Goal: Transaction & Acquisition: Purchase product/service

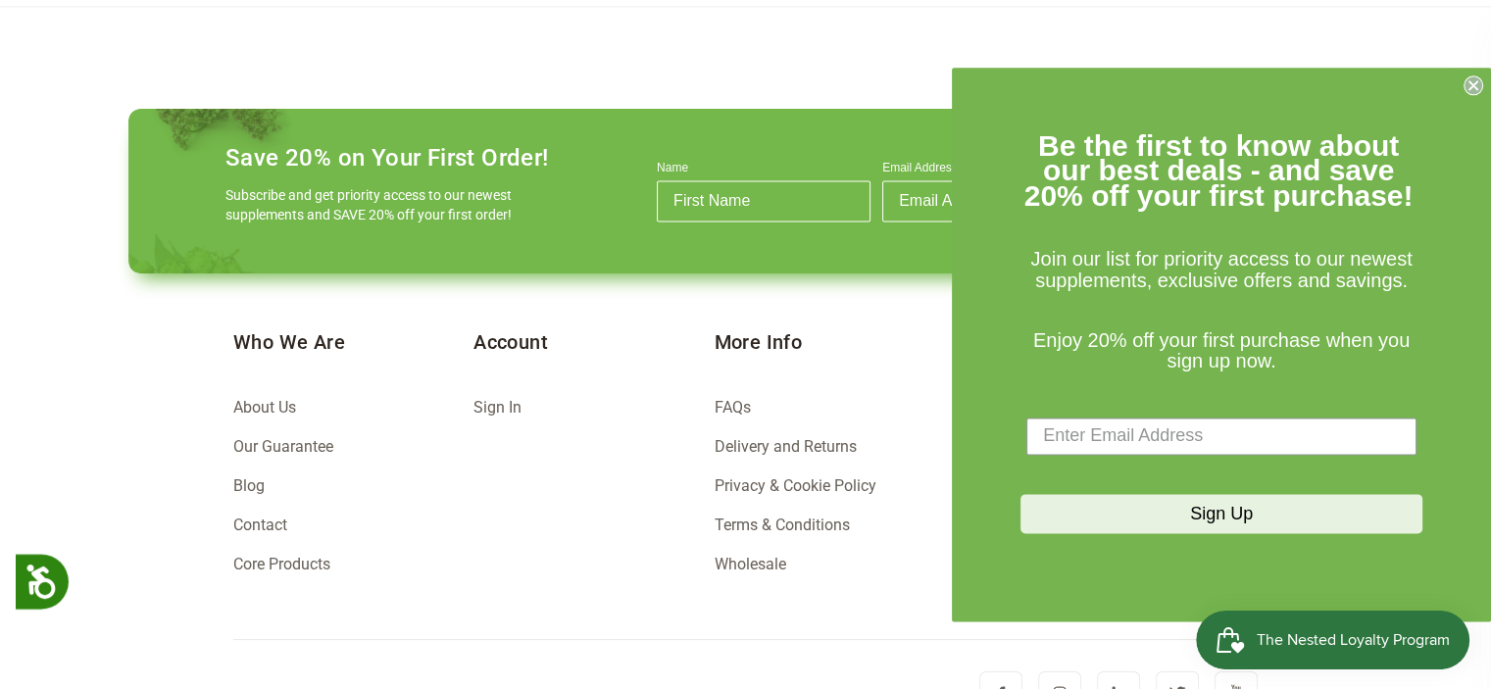
scroll to position [2829, 0]
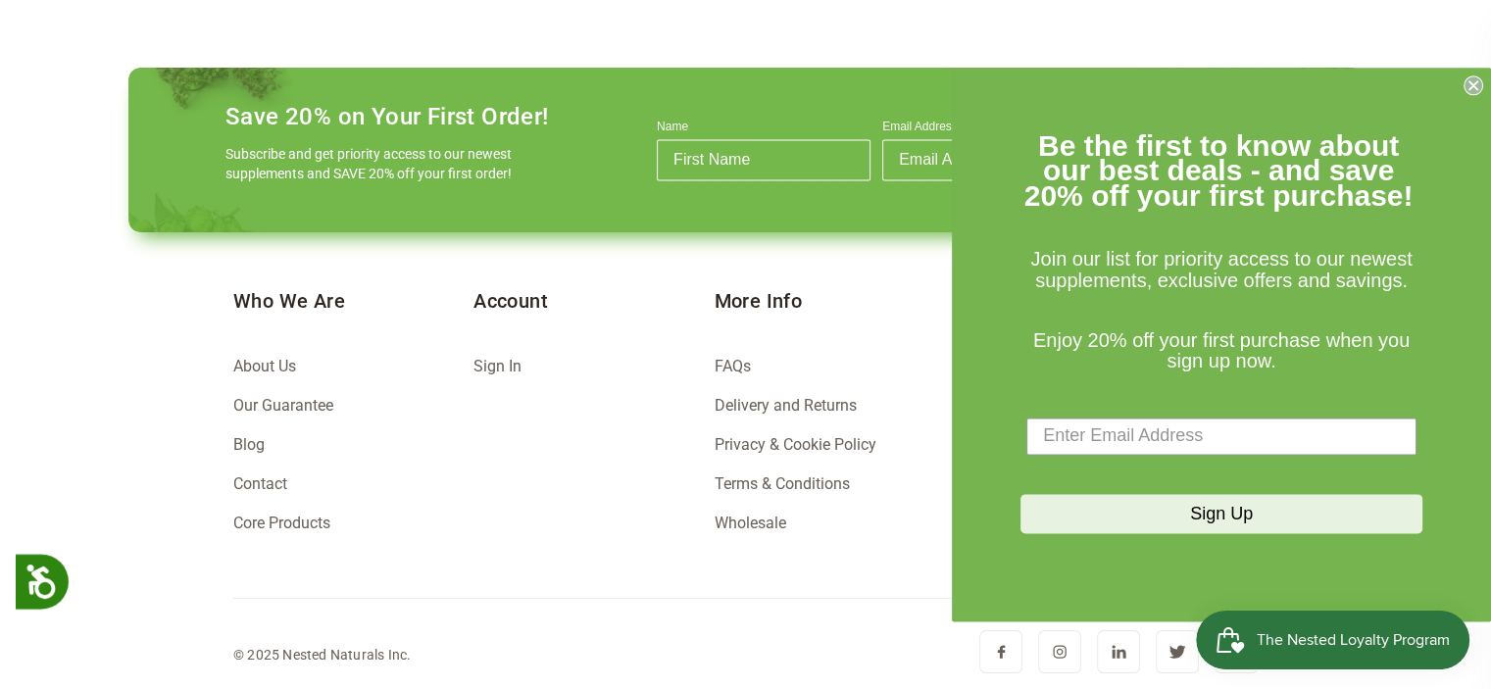
click at [1470, 83] on icon "Close dialog" at bounding box center [1473, 85] width 8 height 8
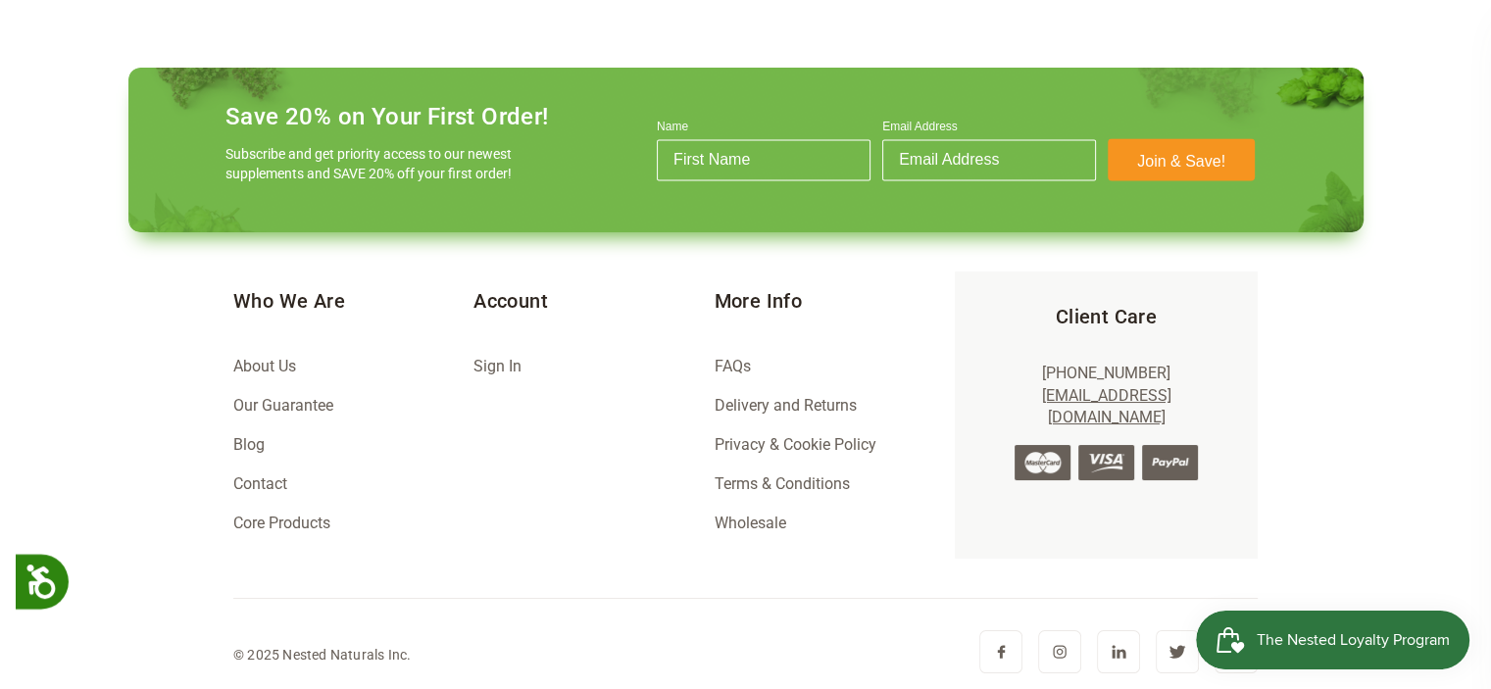
scroll to position [0, 344]
click at [278, 360] on link "About Us" at bounding box center [264, 366] width 63 height 19
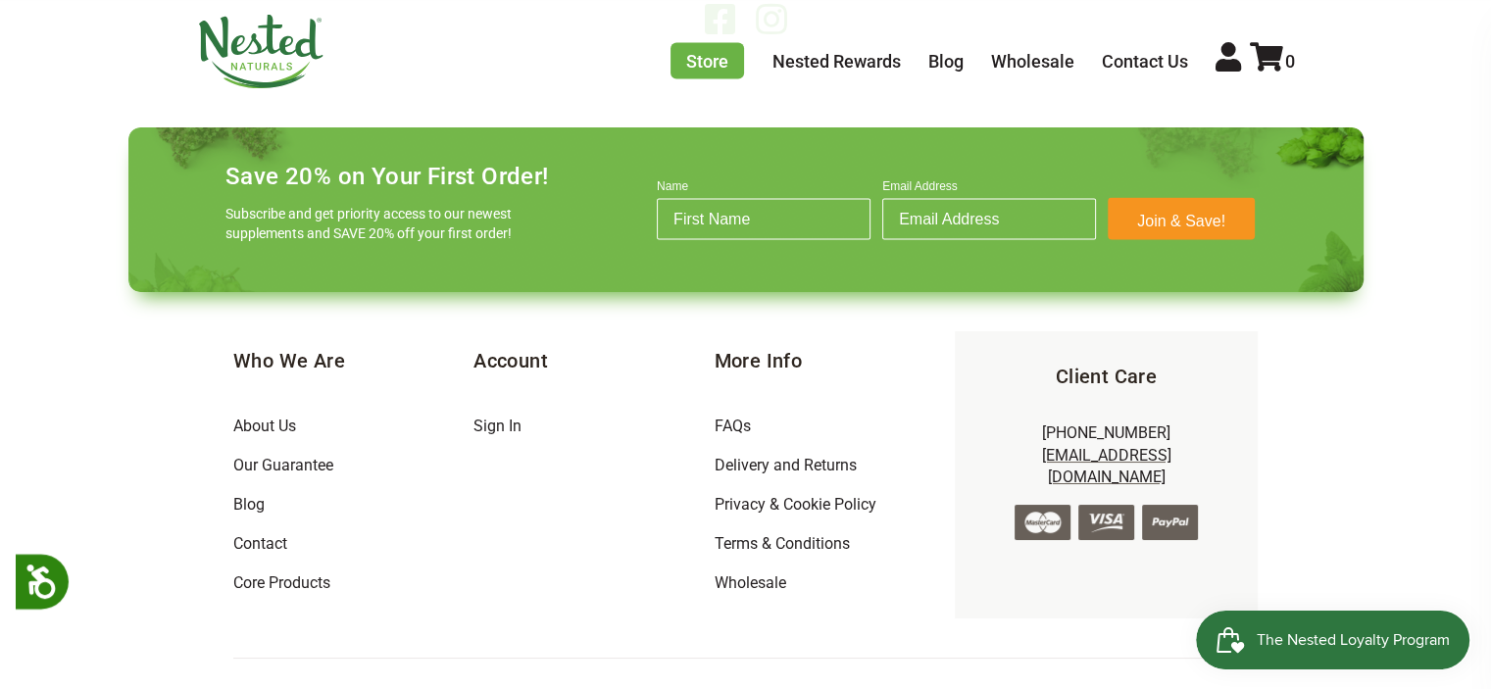
scroll to position [3899, 0]
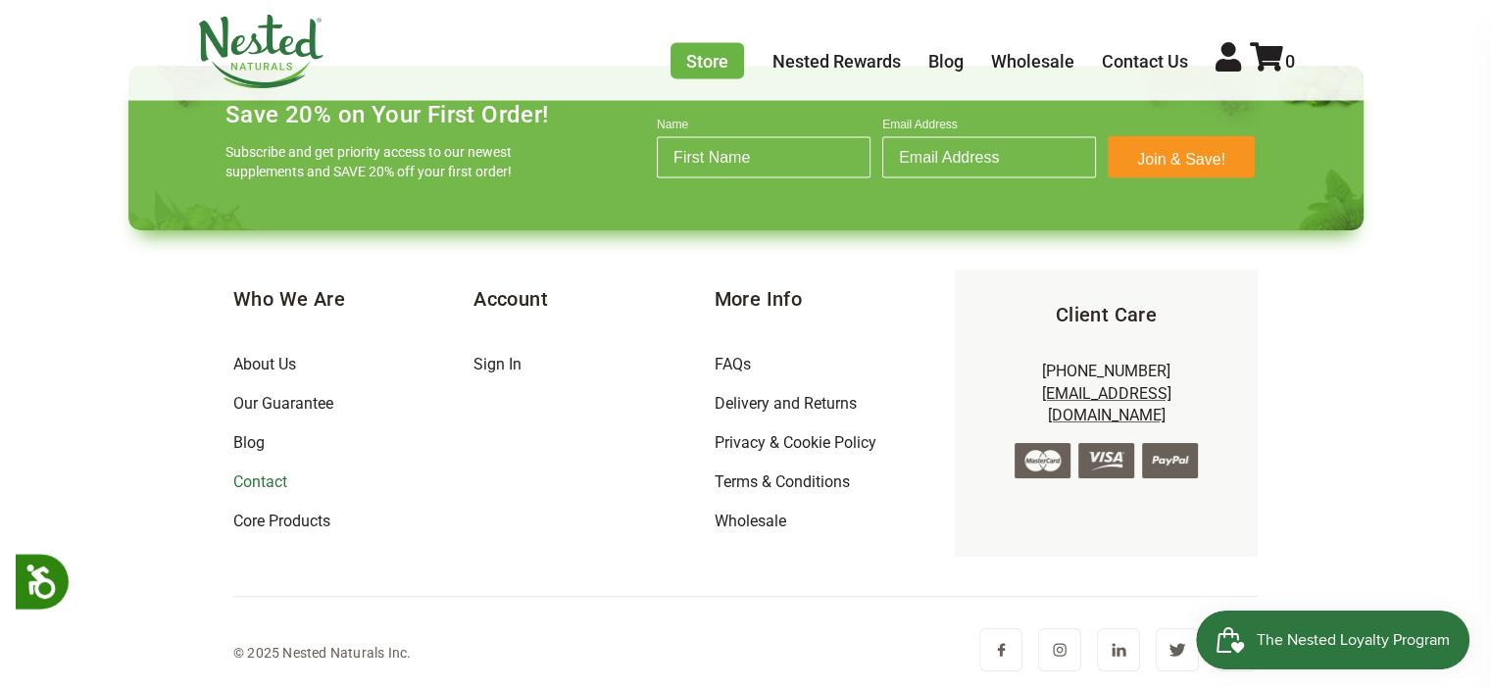
click at [249, 483] on link "Contact" at bounding box center [260, 481] width 54 height 19
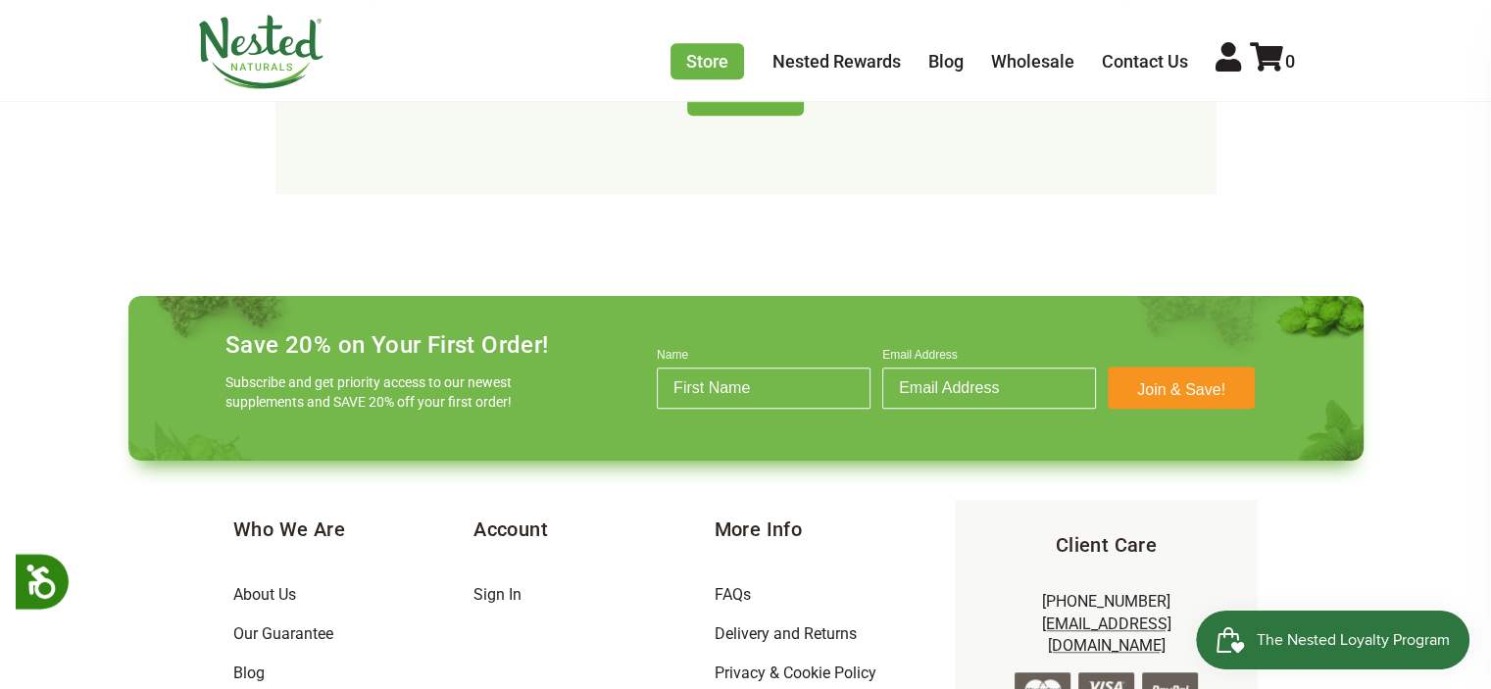
scroll to position [1372, 0]
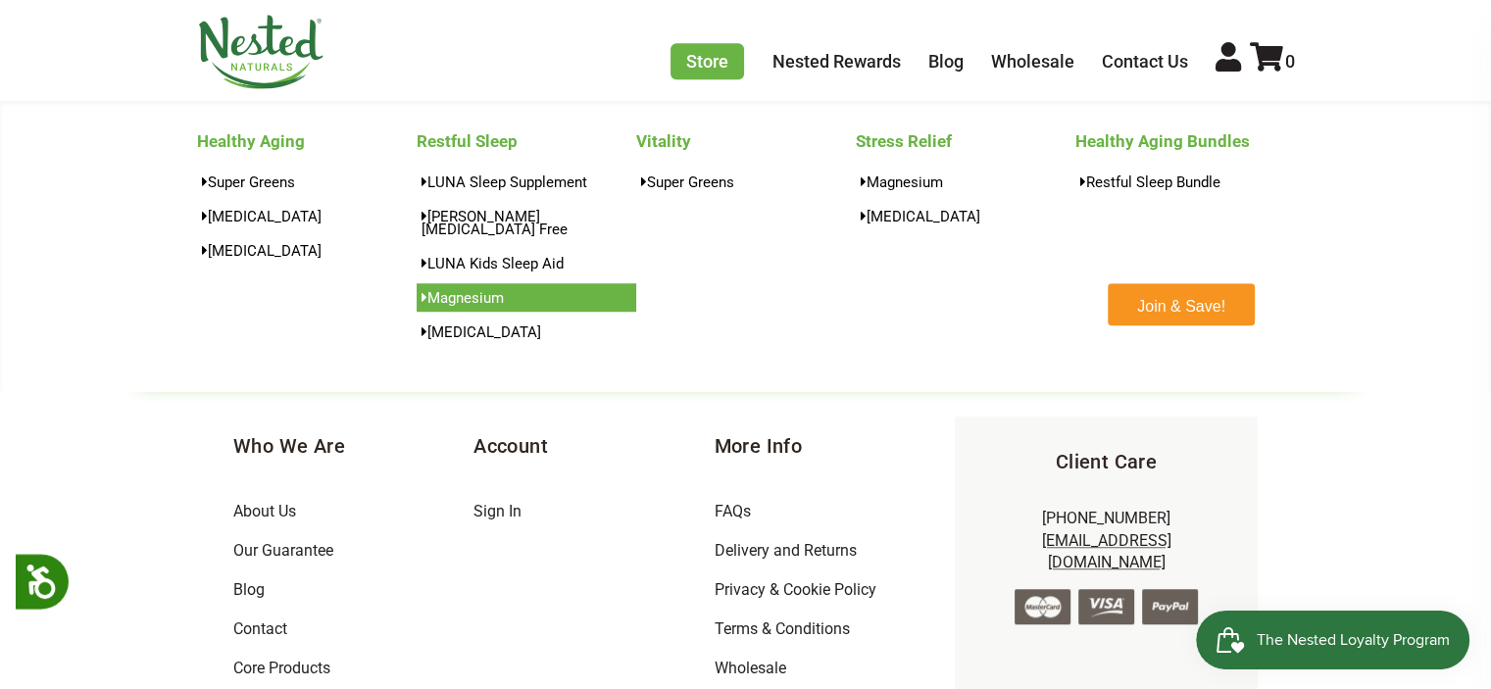
click at [468, 283] on link "Magnesium" at bounding box center [527, 297] width 220 height 28
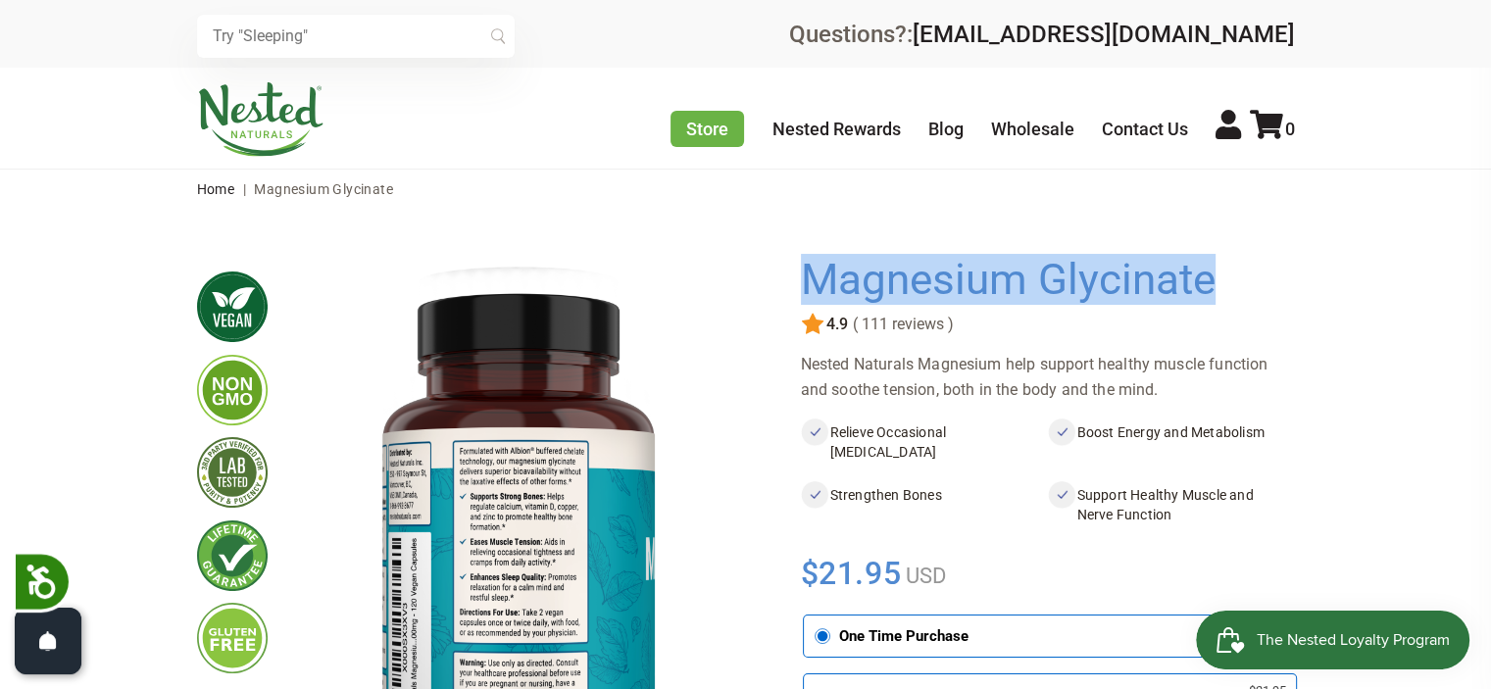
drag, startPoint x: 1241, startPoint y: 279, endPoint x: 813, endPoint y: 305, distance: 429.1
click at [813, 305] on h1 "Magnesium Glycinate" at bounding box center [1043, 280] width 484 height 49
copy h1 "Magnesium Glycinate"
